Goal: Navigation & Orientation: Find specific page/section

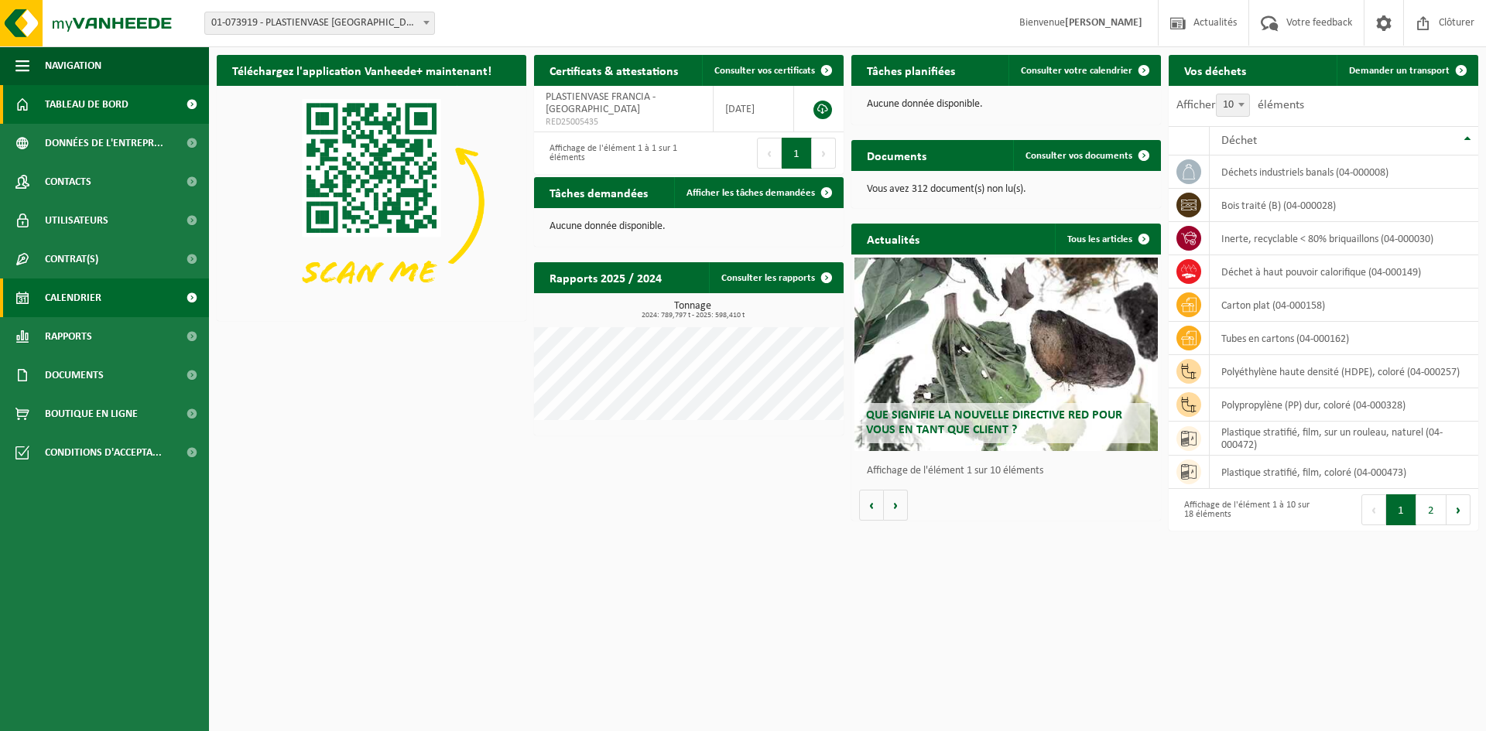
click at [68, 298] on span "Calendrier" at bounding box center [73, 298] width 56 height 39
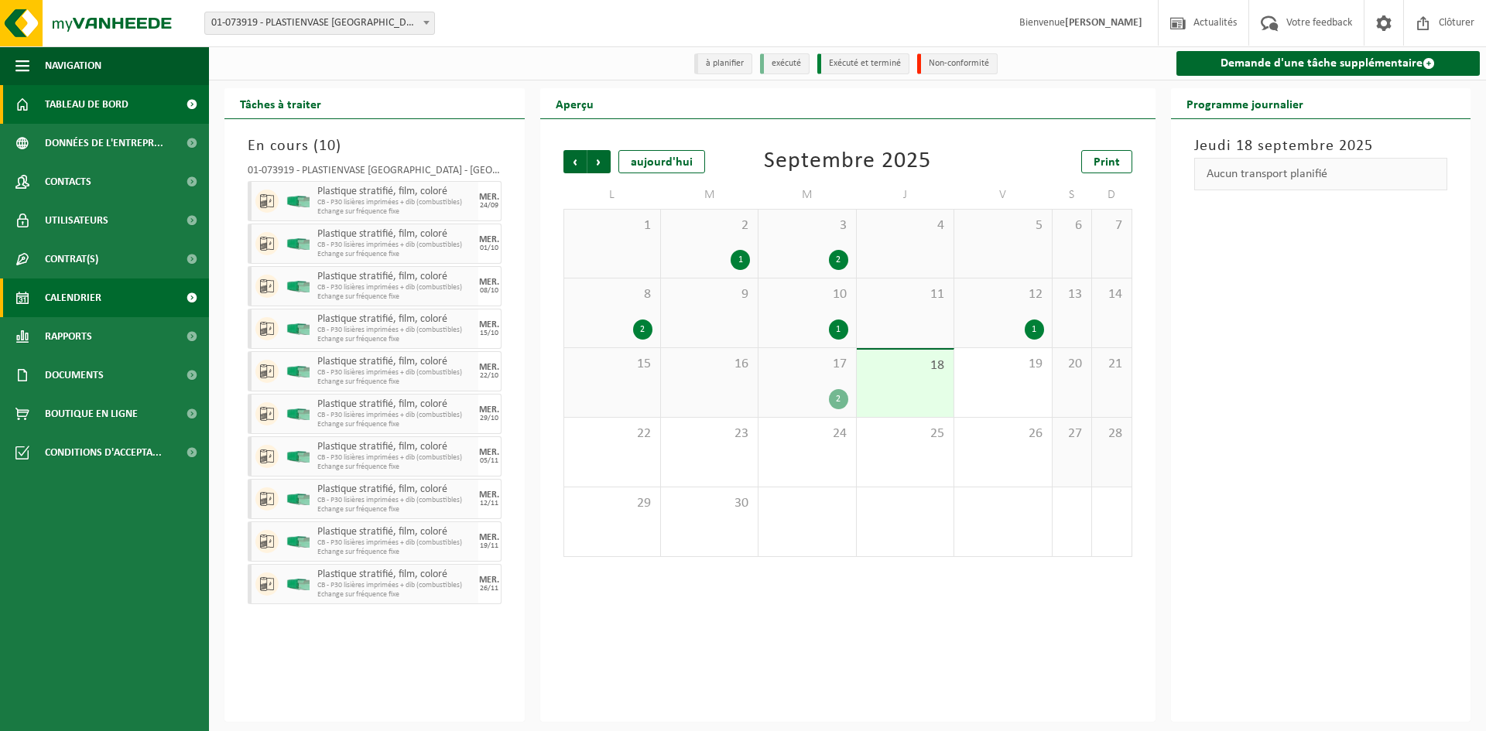
click at [91, 103] on span "Tableau de bord" at bounding box center [87, 104] width 84 height 39
